Goal: Check status: Check status

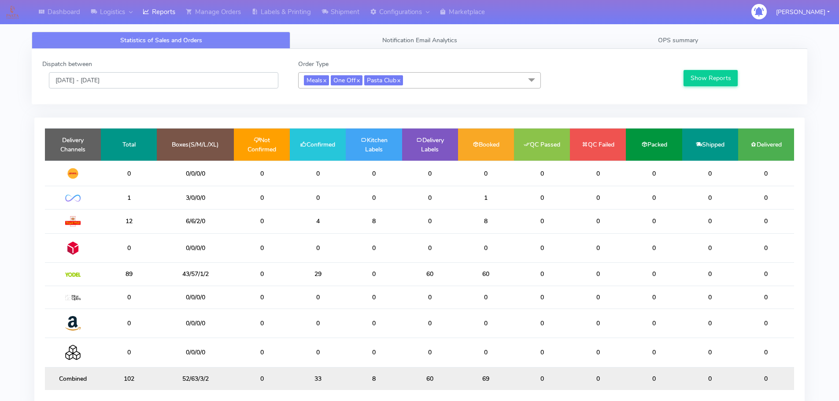
click at [91, 83] on input "[DATE] - [DATE]" at bounding box center [164, 80] width 230 height 16
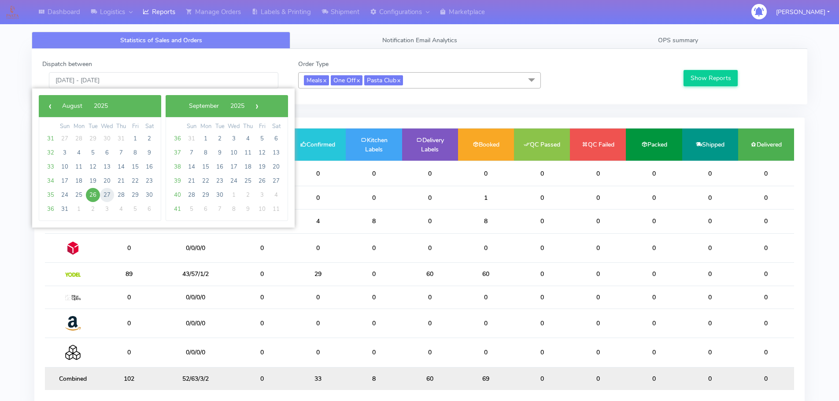
click at [109, 199] on span "27" at bounding box center [107, 195] width 14 height 14
type input "[DATE] - [DATE]"
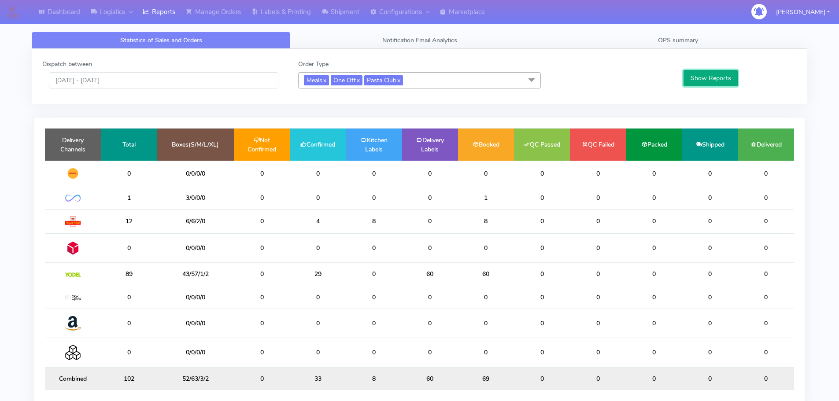
click at [726, 75] on button "Show Reports" at bounding box center [711, 78] width 54 height 16
click at [175, 81] on input "[DATE] - [DATE]" at bounding box center [164, 80] width 230 height 16
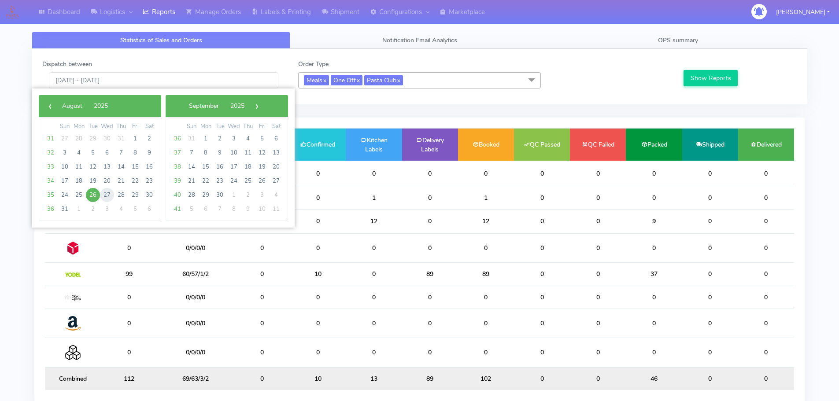
click at [107, 195] on span "27" at bounding box center [107, 195] width 14 height 14
type input "[DATE] - [DATE]"
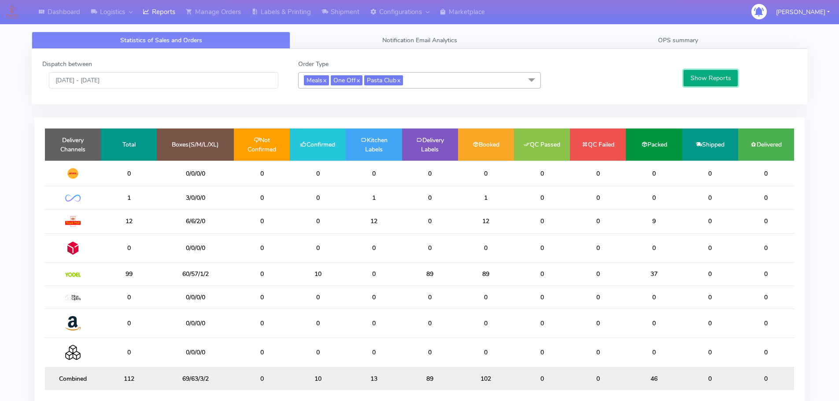
click at [715, 78] on button "Show Reports" at bounding box center [711, 78] width 54 height 16
click at [529, 49] on div "Dispatch between 27/08/2025 - 27/08/2025 Order Type Meals x One Off x Pasta Clu…" at bounding box center [420, 77] width 776 height 56
click at [519, 57] on div "Dispatch between 27/08/2025 - 27/08/2025 Order Type Meals x One Off x Pasta Clu…" at bounding box center [420, 77] width 776 height 56
